Goal: Find contact information: Find contact information

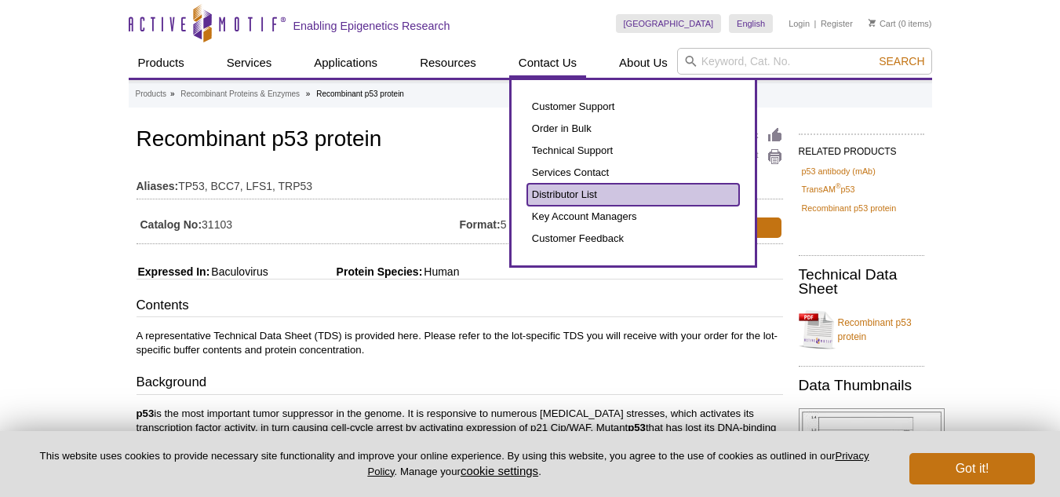
click at [563, 191] on link "Distributor List" at bounding box center [633, 195] width 212 height 22
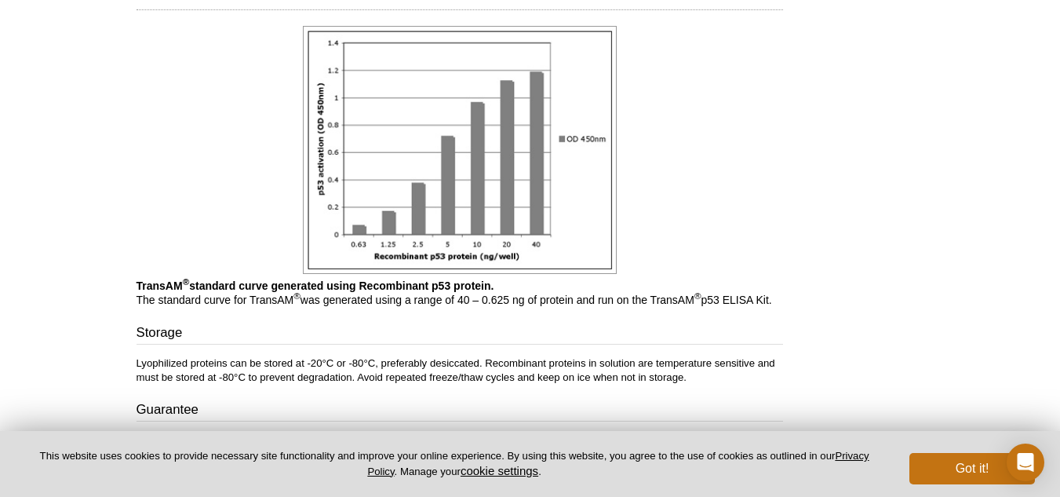
scroll to position [550, 0]
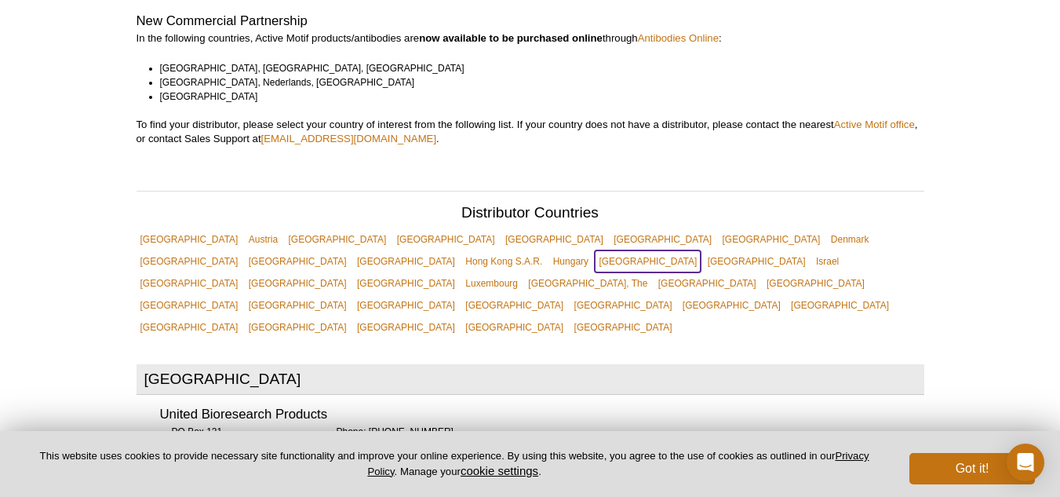
click at [701, 250] on link "[GEOGRAPHIC_DATA]" at bounding box center [648, 261] width 106 height 22
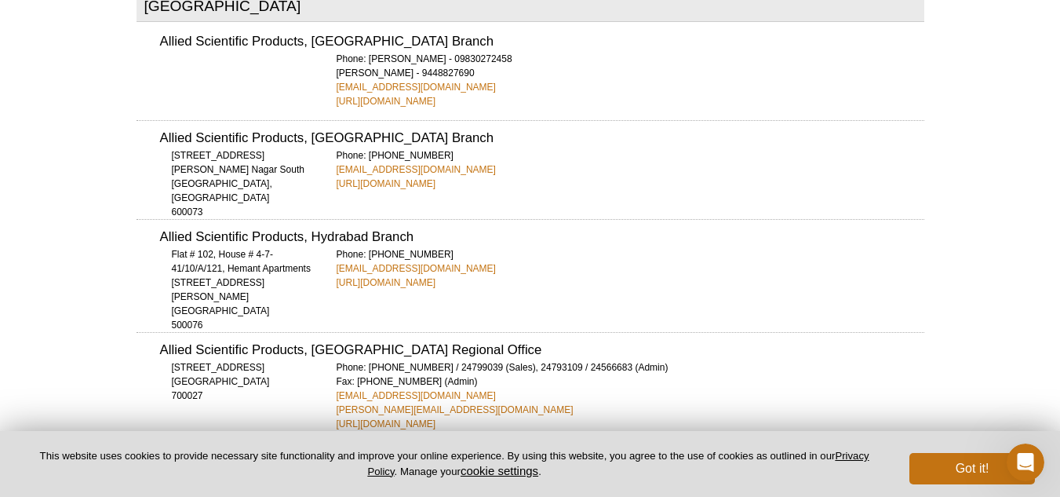
scroll to position [3085, 0]
